Goal: Transaction & Acquisition: Purchase product/service

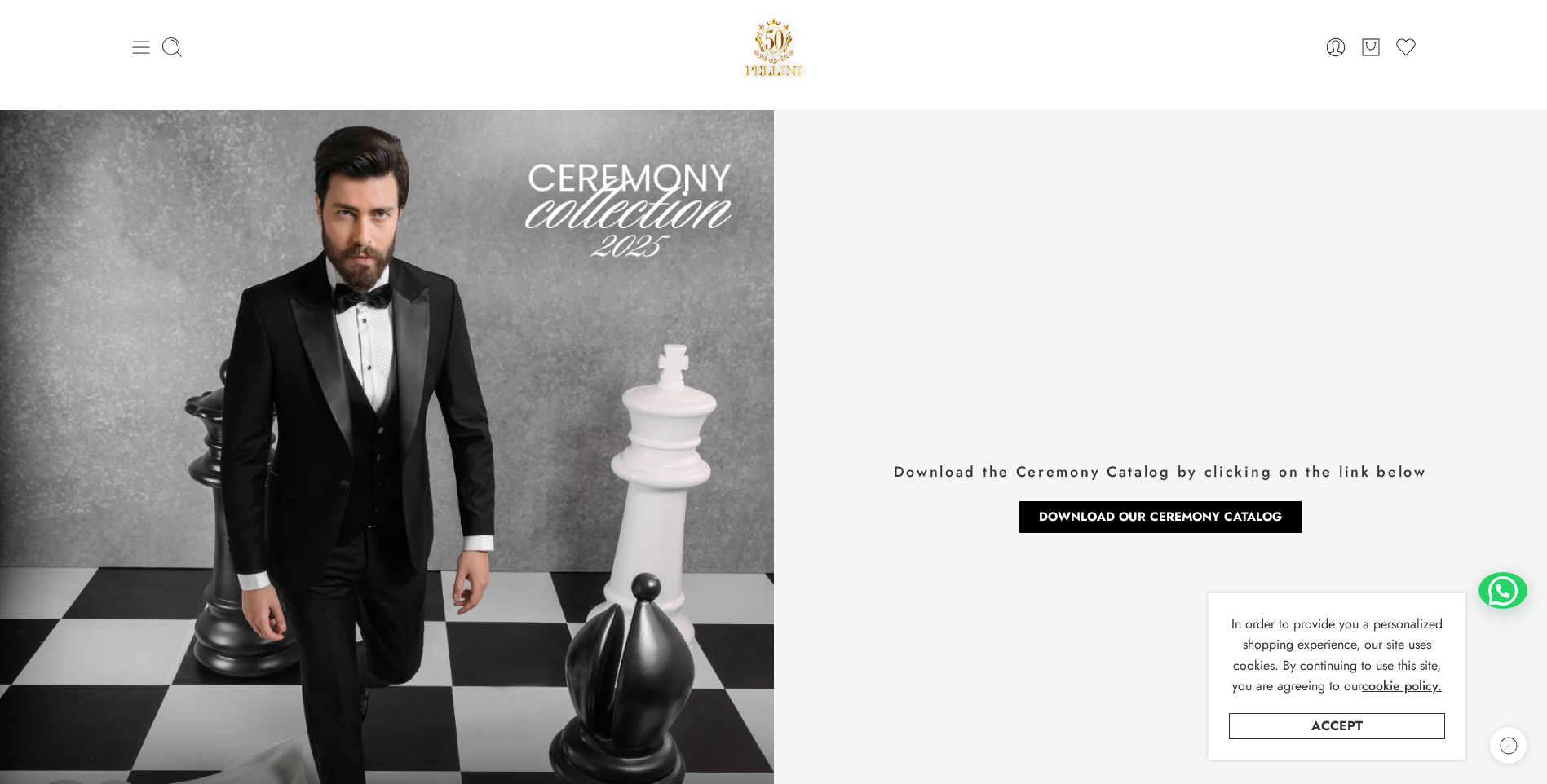
click at [146, 52] on icon at bounding box center [140, 47] width 17 height 13
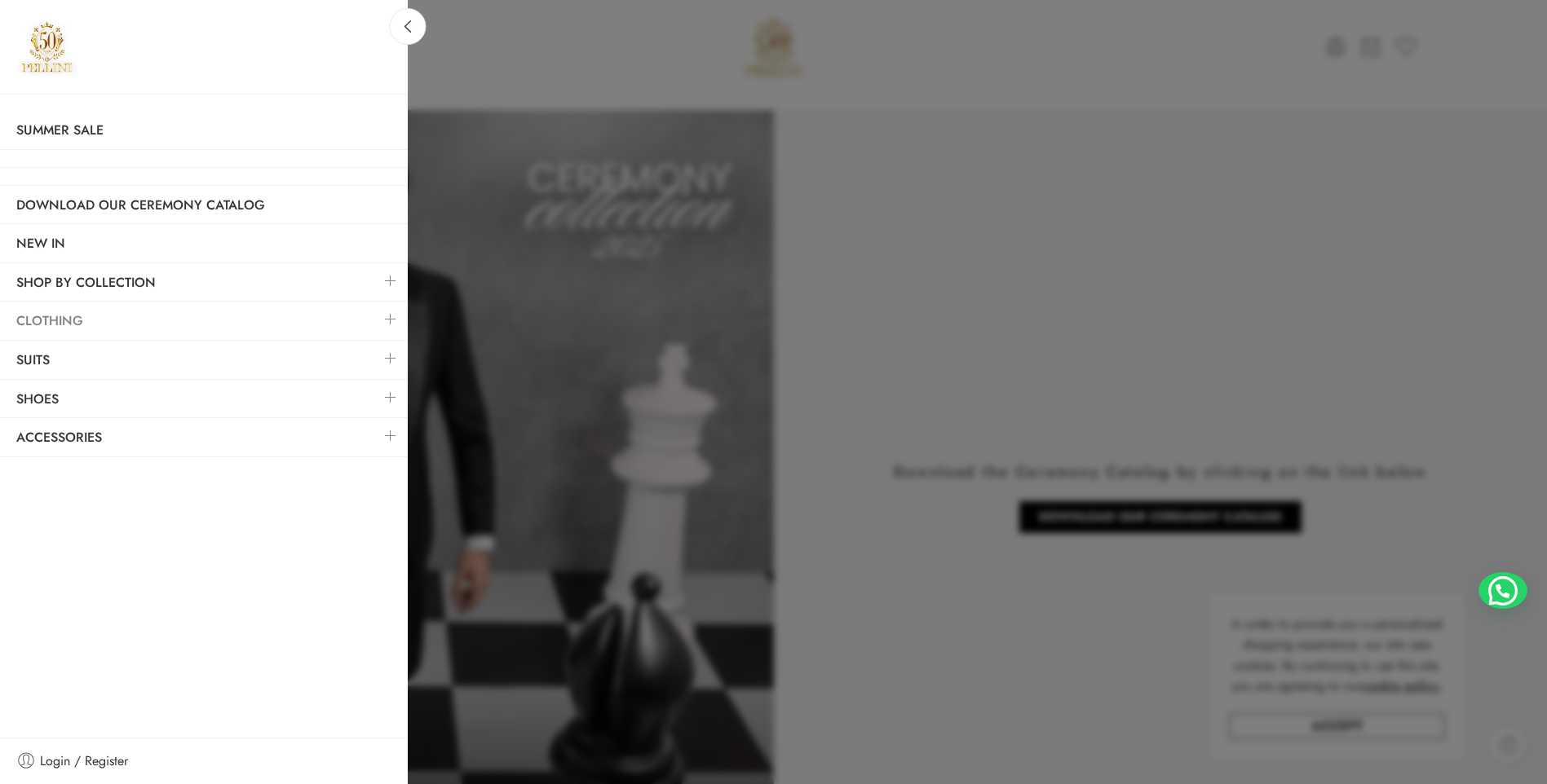
click at [85, 322] on link "Clothing" at bounding box center [204, 322] width 408 height 38
click at [389, 321] on link at bounding box center [391, 319] width 34 height 35
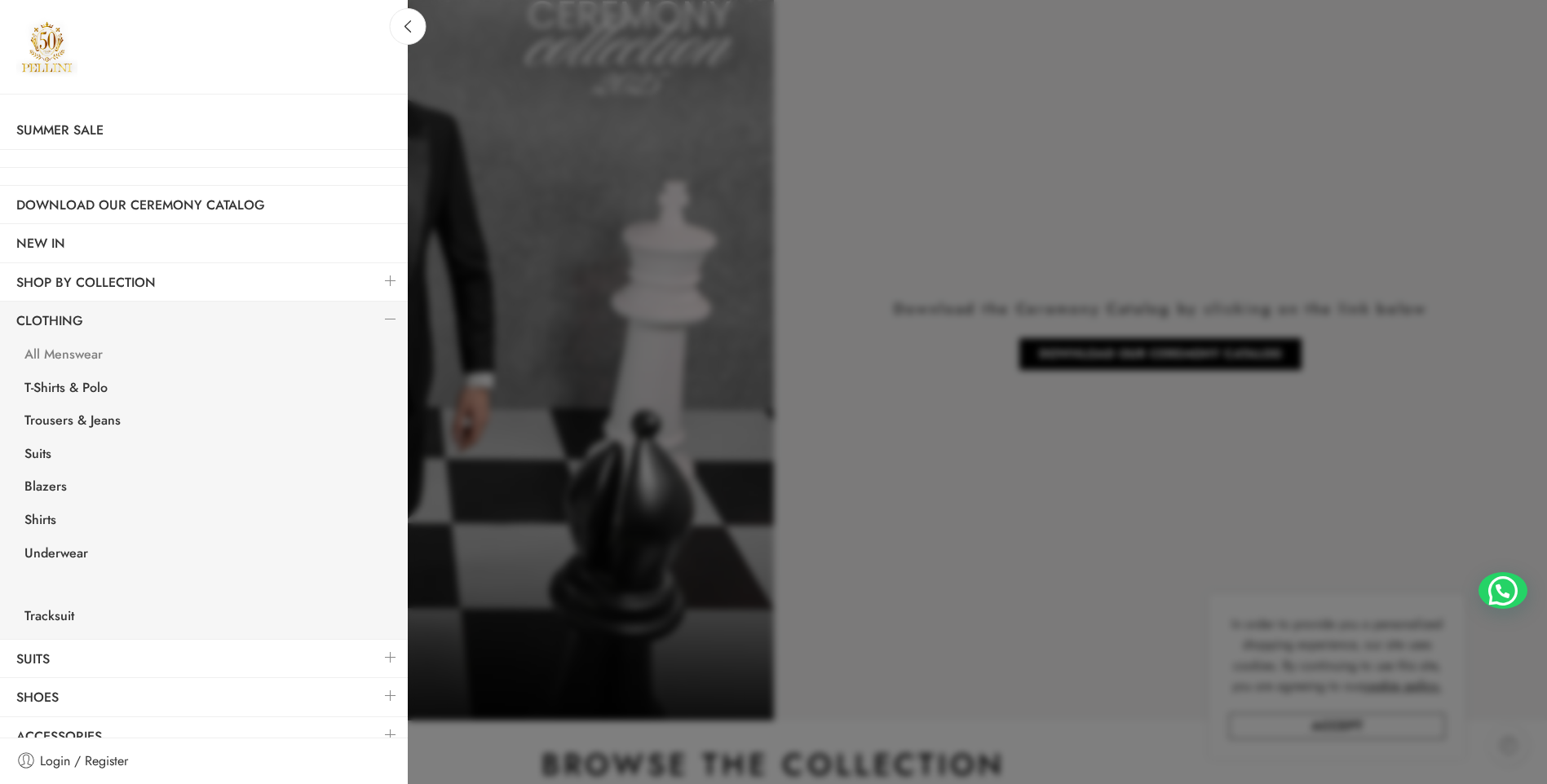
click at [92, 350] on link "All Menswear" at bounding box center [208, 357] width 400 height 33
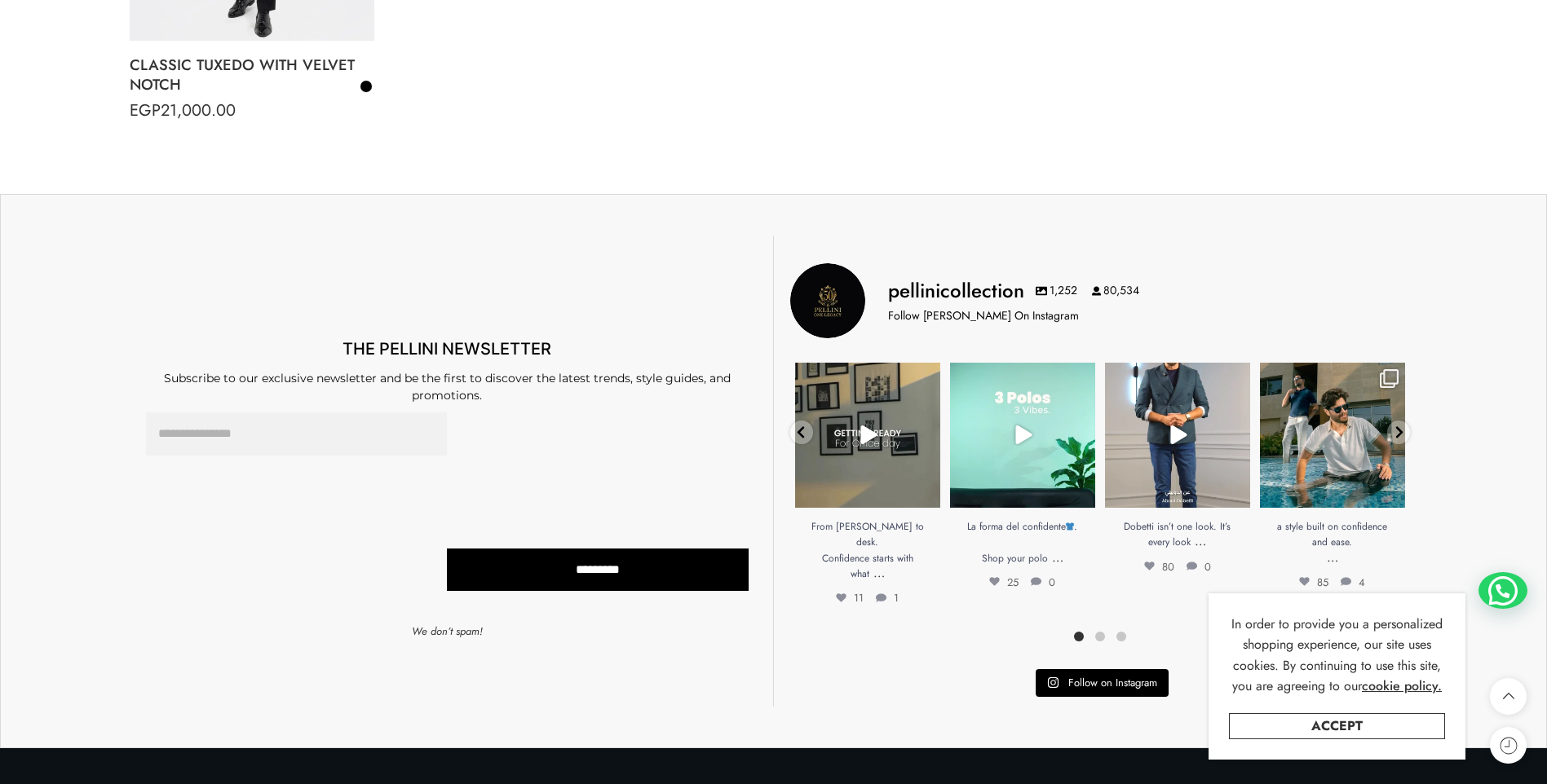
scroll to position [14102, 0]
